Goal: Transaction & Acquisition: Purchase product/service

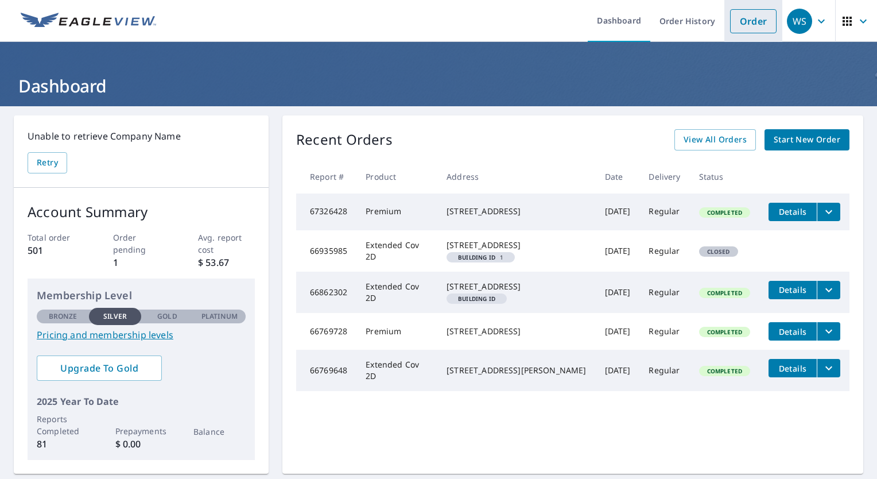
click at [746, 25] on link "Order" at bounding box center [753, 21] width 47 height 24
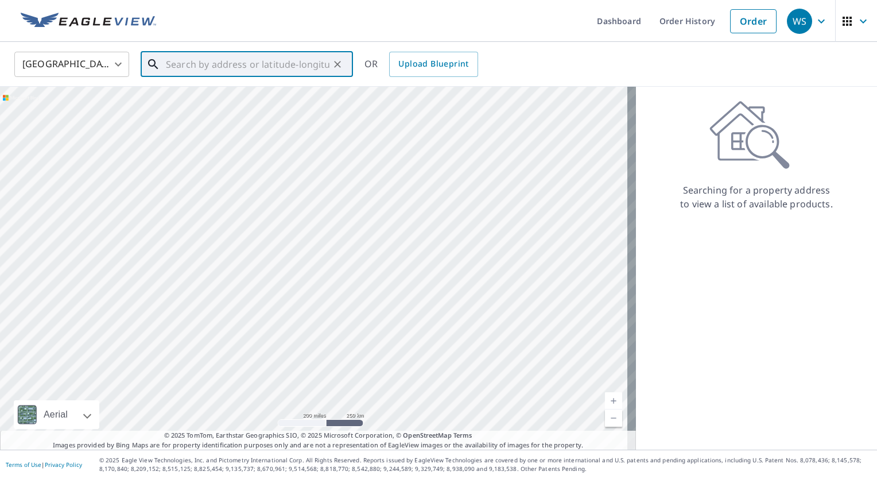
click at [264, 62] on input "text" at bounding box center [248, 64] width 164 height 32
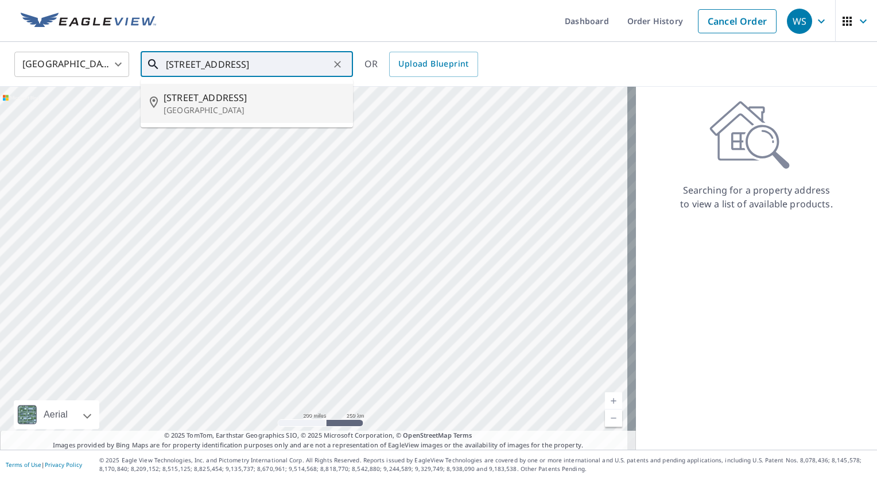
click at [218, 98] on span "[STREET_ADDRESS]" at bounding box center [254, 98] width 180 height 14
type input "[STREET_ADDRESS]"
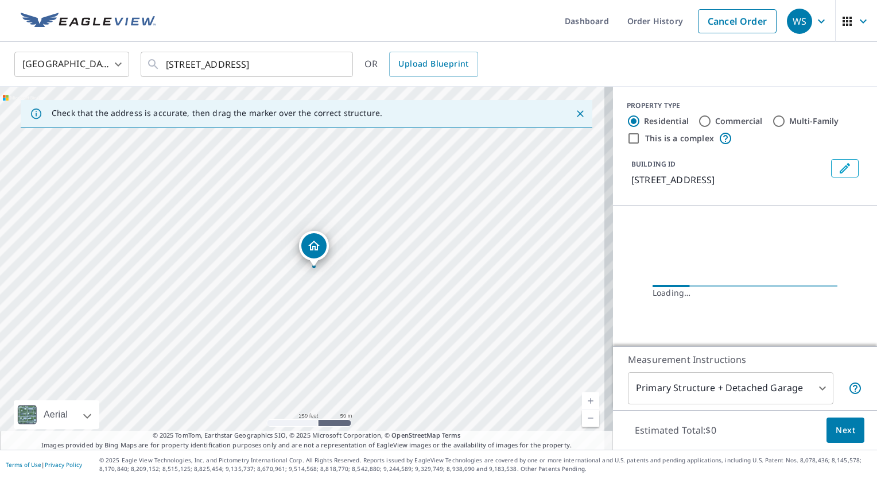
click at [582, 396] on link "Current Level 17, Zoom In" at bounding box center [590, 400] width 17 height 17
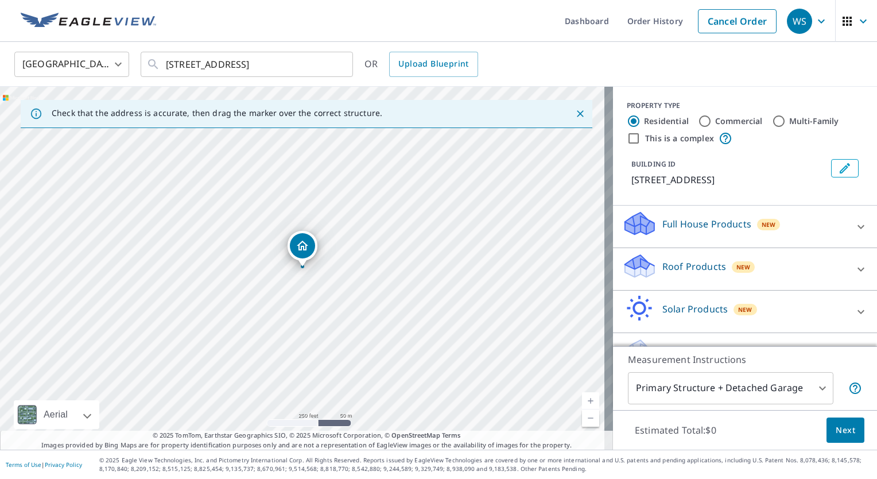
click at [582, 396] on link "Current Level 17, Zoom In" at bounding box center [590, 400] width 17 height 17
click at [582, 396] on link "Current Level 18, Zoom In" at bounding box center [590, 400] width 17 height 17
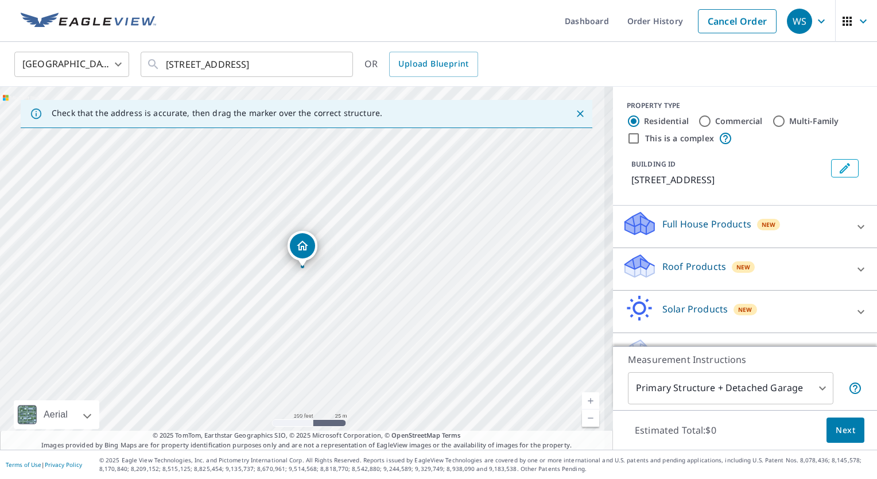
click at [582, 396] on link "Current Level 18, Zoom In" at bounding box center [590, 400] width 17 height 17
click at [582, 396] on link "Current Level 20, Zoom In Disabled" at bounding box center [590, 400] width 17 height 17
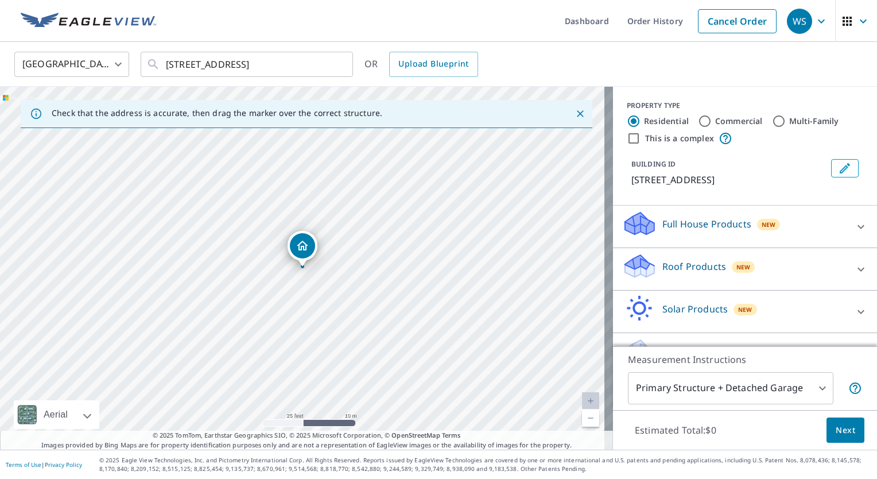
click at [582, 396] on link "Current Level 20, Zoom In Disabled" at bounding box center [590, 400] width 17 height 17
